Goal: Find specific page/section: Find specific page/section

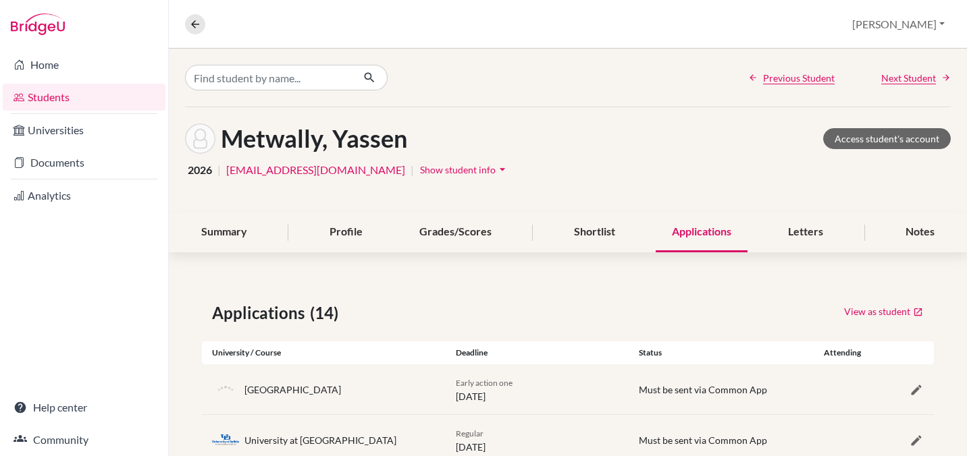
click at [51, 97] on link "Students" at bounding box center [84, 97] width 163 height 27
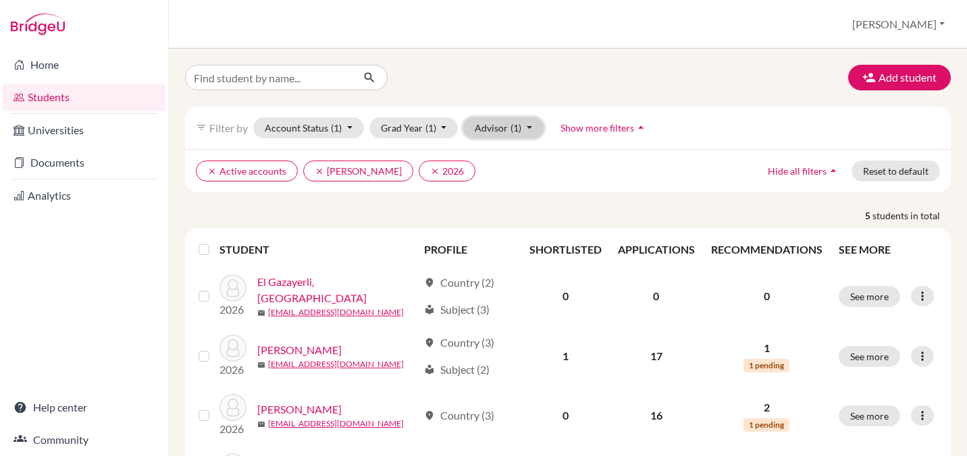
click at [522, 126] on button "Advisor (1)" at bounding box center [503, 127] width 80 height 21
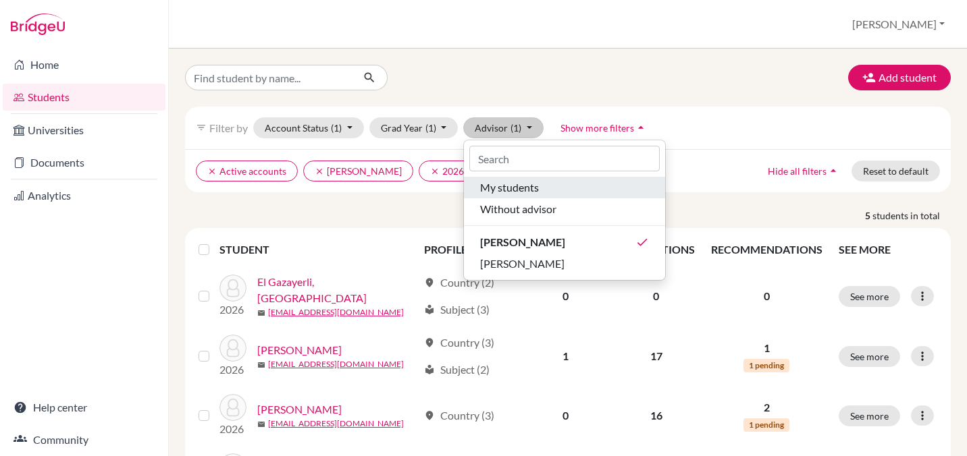
click at [530, 190] on span "My students" at bounding box center [509, 188] width 59 height 16
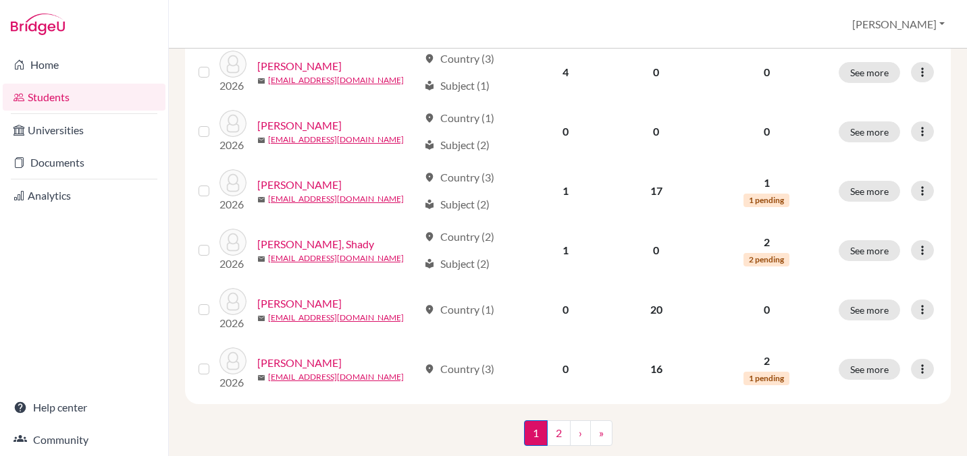
scroll to position [1088, 0]
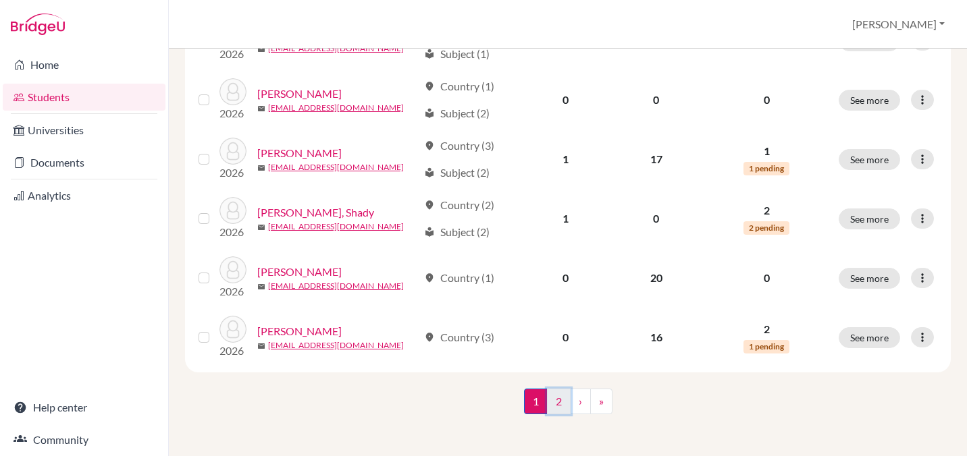
click at [559, 403] on link "2" at bounding box center [559, 402] width 24 height 26
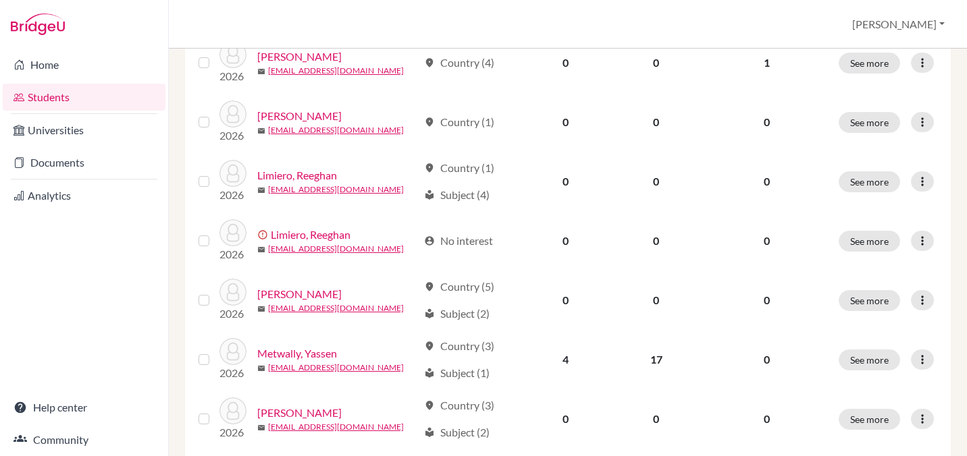
scroll to position [413, 0]
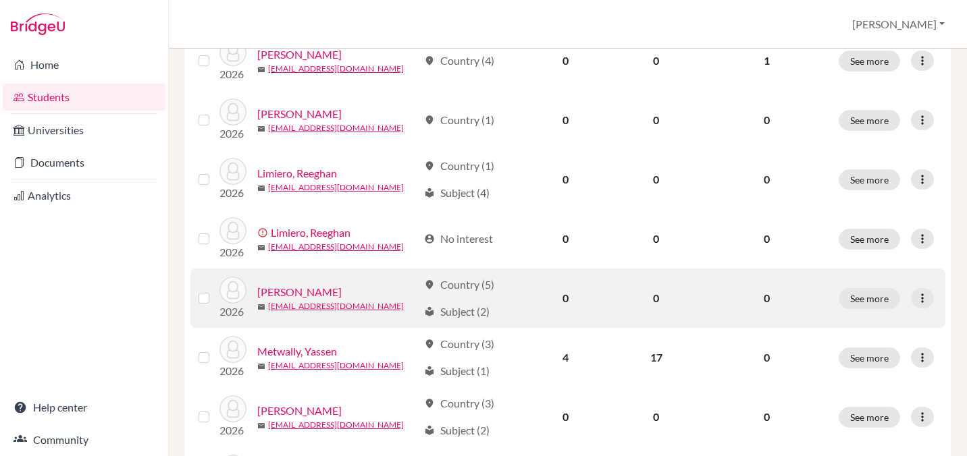
click at [317, 293] on link "[PERSON_NAME]" at bounding box center [299, 292] width 84 height 16
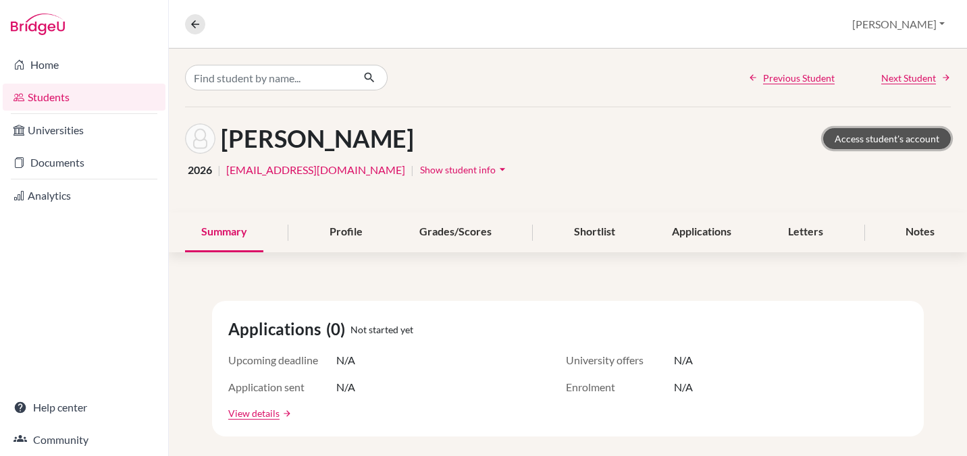
click at [869, 141] on link "Access student's account" at bounding box center [887, 138] width 128 height 21
